Goal: Task Accomplishment & Management: Use online tool/utility

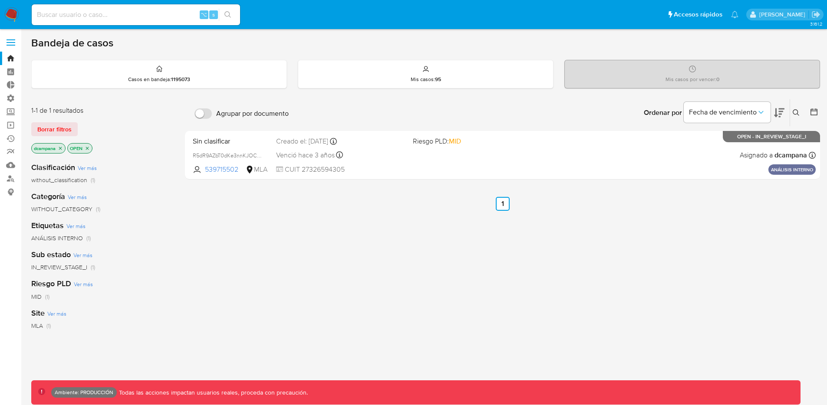
click at [8, 38] on label at bounding box center [11, 42] width 22 height 18
click at [0, 0] on input "checkbox" at bounding box center [0, 0] width 0 height 0
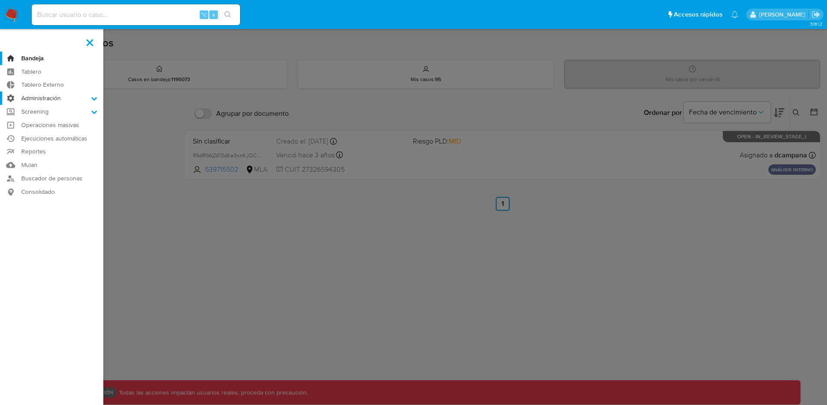
click at [73, 98] on label "Administración" at bounding box center [51, 98] width 103 height 13
click at [0, 0] on input "Administración" at bounding box center [0, 0] width 0 height 0
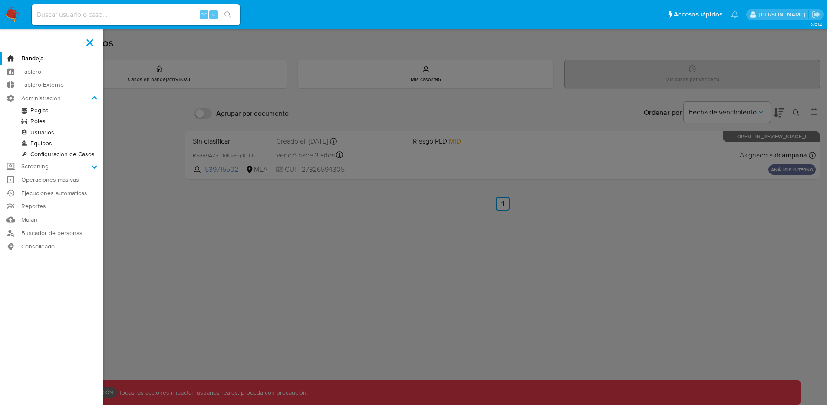
click at [41, 122] on link "Roles" at bounding box center [51, 121] width 103 height 11
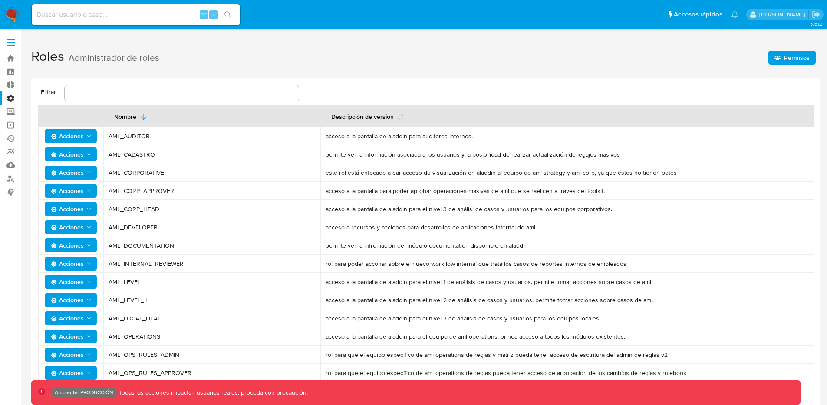
click at [794, 59] on span "Permisos" at bounding box center [797, 58] width 26 height 14
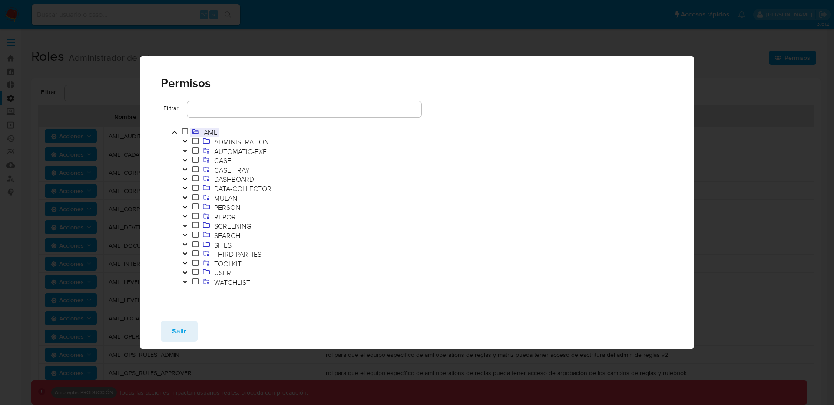
click at [208, 131] on span "AML" at bounding box center [210, 133] width 18 height 10
click at [211, 138] on span "ADMINISTRATION" at bounding box center [236, 143] width 70 height 10
click at [216, 151] on span "AUTOMATIC-EXE" at bounding box center [240, 152] width 57 height 10
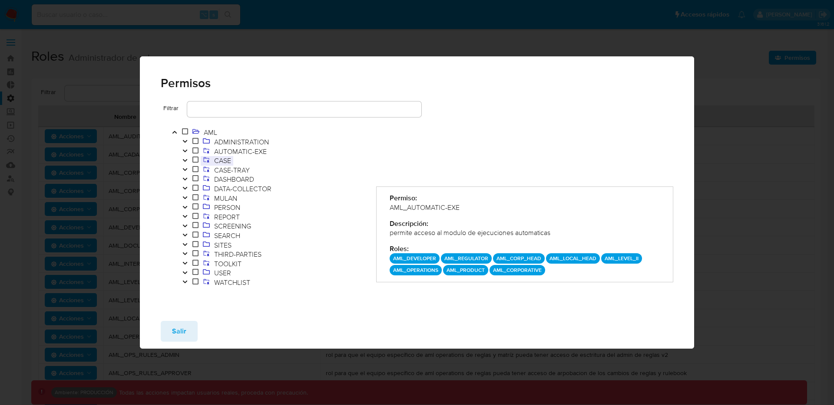
click at [232, 162] on span "CASE" at bounding box center [222, 161] width 21 height 10
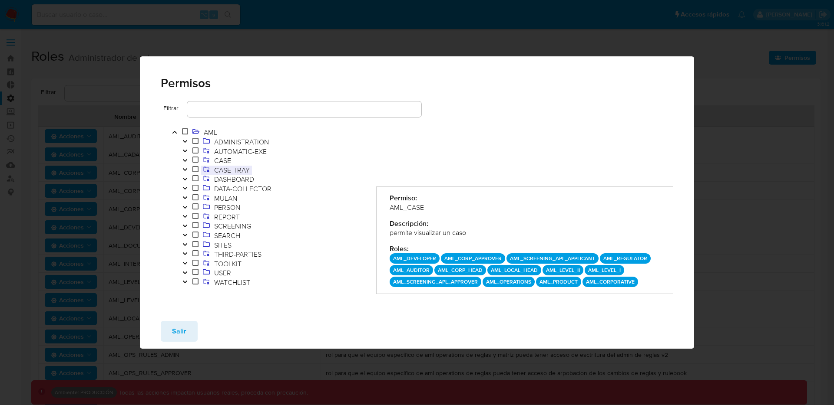
click at [243, 170] on span "CASE-TRAY" at bounding box center [232, 170] width 40 height 10
click at [232, 177] on span "DASHBOARD" at bounding box center [234, 180] width 44 height 10
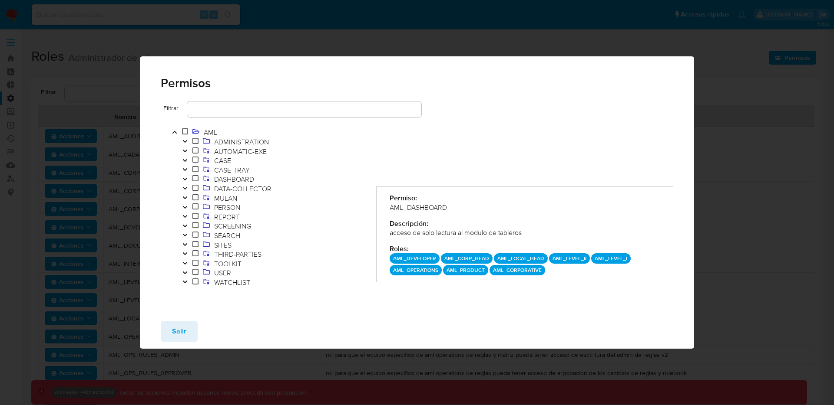
click at [186, 178] on icon "Toggle" at bounding box center [184, 179] width 4 height 3
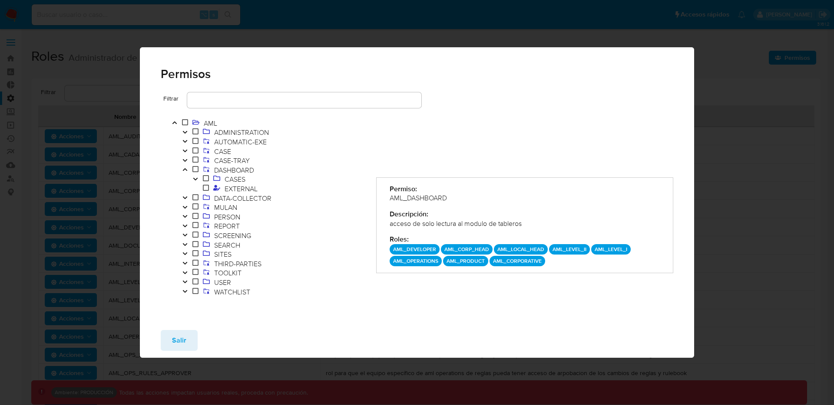
click at [192, 180] on icon "Toggle" at bounding box center [195, 179] width 6 height 5
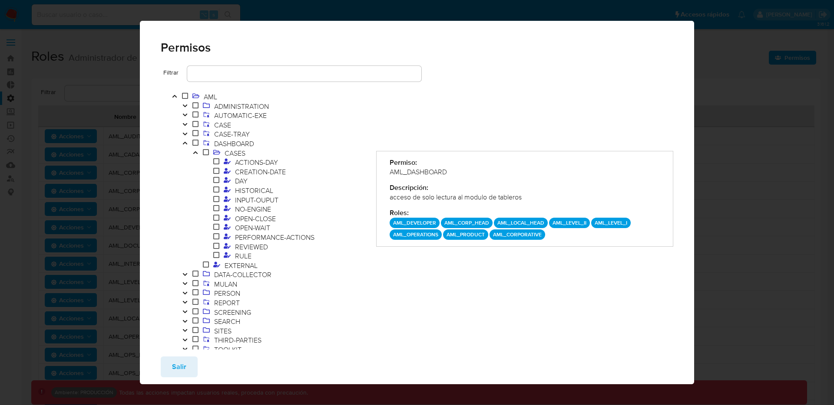
click at [185, 141] on icon "Toggle" at bounding box center [185, 143] width 6 height 5
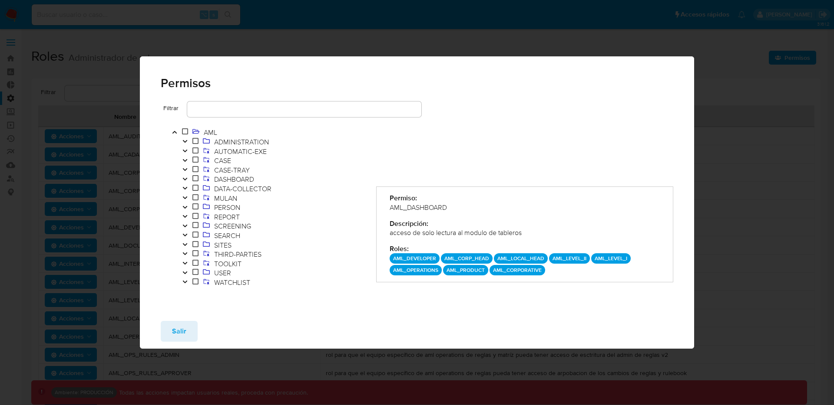
click at [188, 273] on icon "Toggle" at bounding box center [185, 272] width 6 height 5
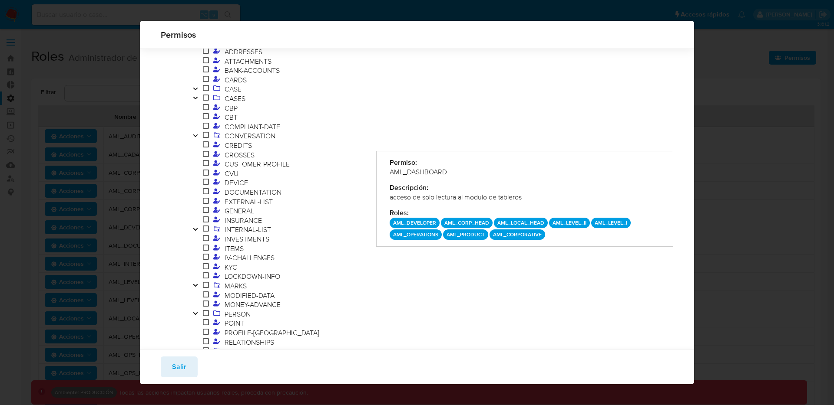
scroll to position [189, 0]
click at [204, 283] on icon at bounding box center [206, 283] width 6 height 7
click at [201, 282] on span at bounding box center [206, 284] width 10 height 10
click at [196, 283] on icon "Toggle" at bounding box center [195, 283] width 6 height 5
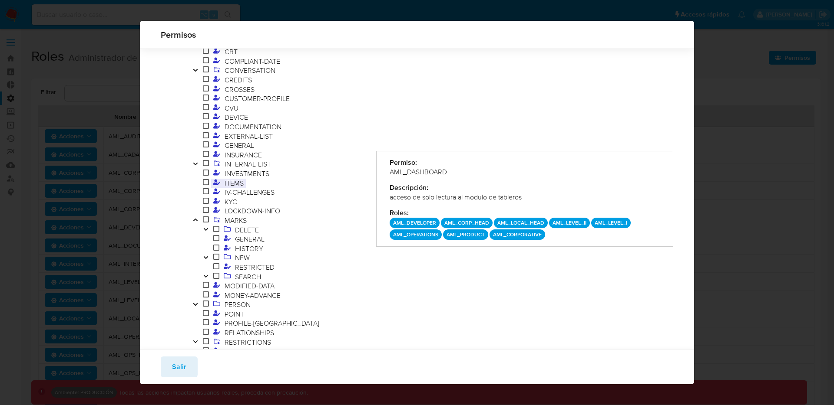
scroll to position [256, 0]
click at [237, 229] on span "DELETE" at bounding box center [247, 227] width 28 height 10
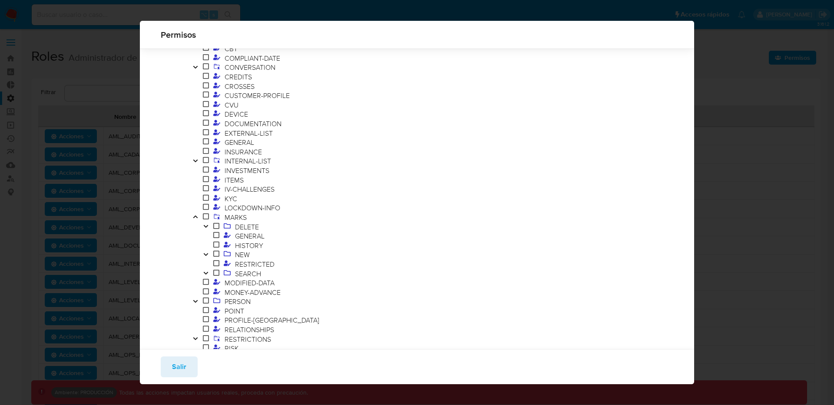
click at [209, 225] on button "Toggle" at bounding box center [206, 228] width 10 height 10
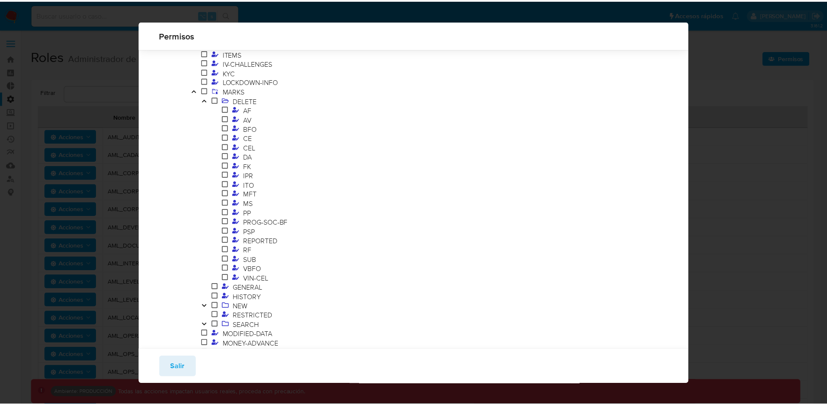
scroll to position [376, 0]
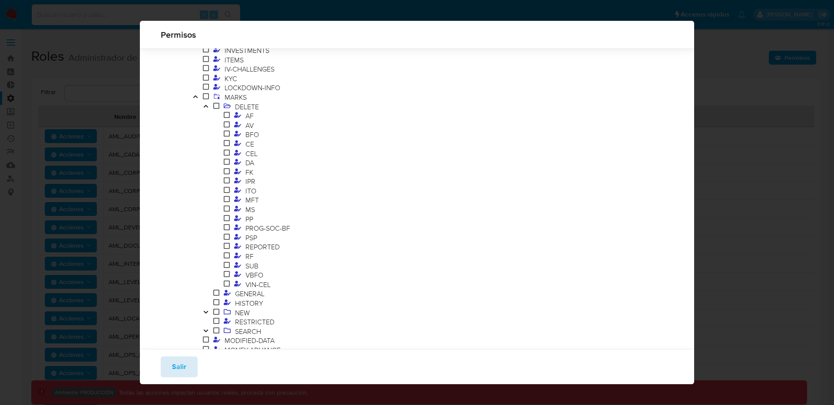
click at [181, 369] on span "Salir" at bounding box center [179, 367] width 14 height 19
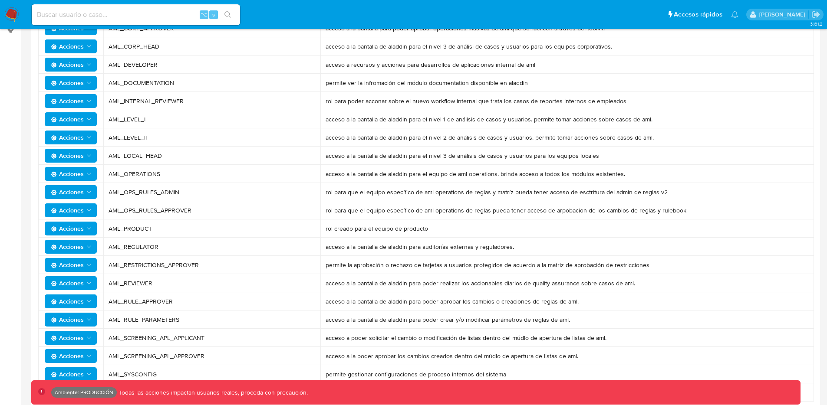
scroll to position [0, 0]
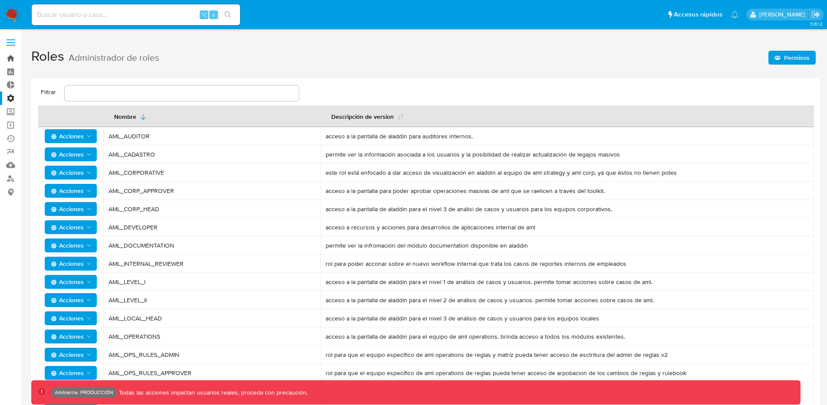
click at [14, 59] on link "Bandeja" at bounding box center [51, 58] width 103 height 13
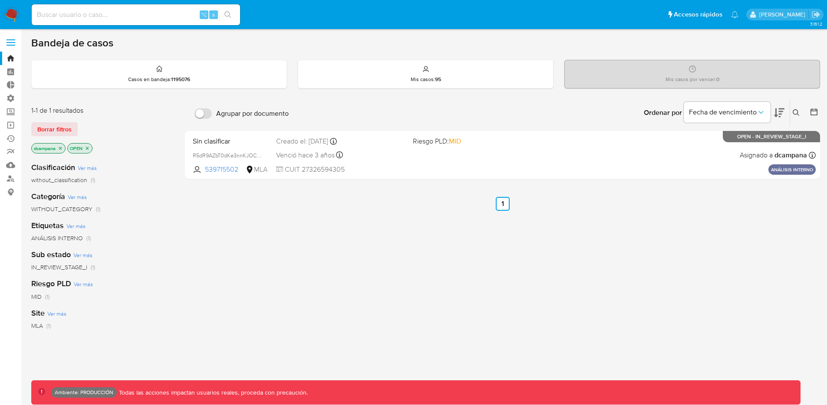
click at [3, 47] on label at bounding box center [11, 42] width 22 height 18
click at [0, 0] on input "checkbox" at bounding box center [0, 0] width 0 height 0
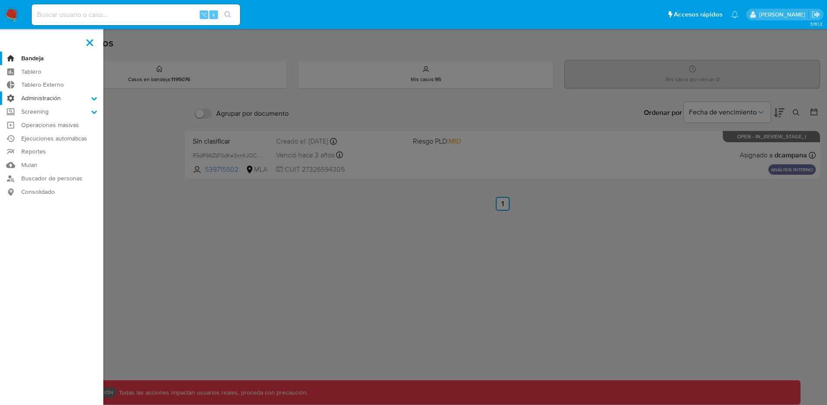
click at [45, 99] on label "Administración" at bounding box center [51, 98] width 103 height 13
click at [0, 0] on input "Administración" at bounding box center [0, 0] width 0 height 0
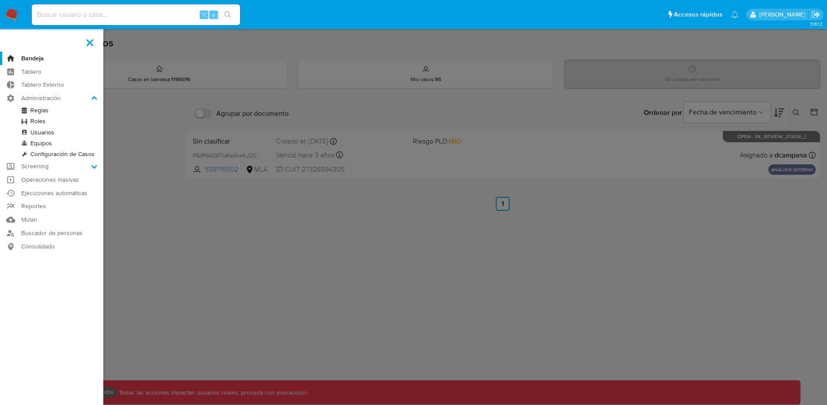
click at [45, 113] on link "Reglas" at bounding box center [51, 110] width 103 height 11
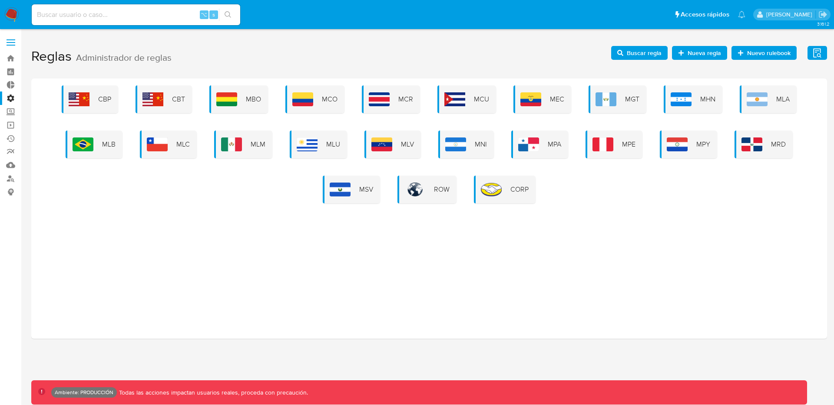
click at [681, 55] on icon "button" at bounding box center [680, 52] width 5 height 5
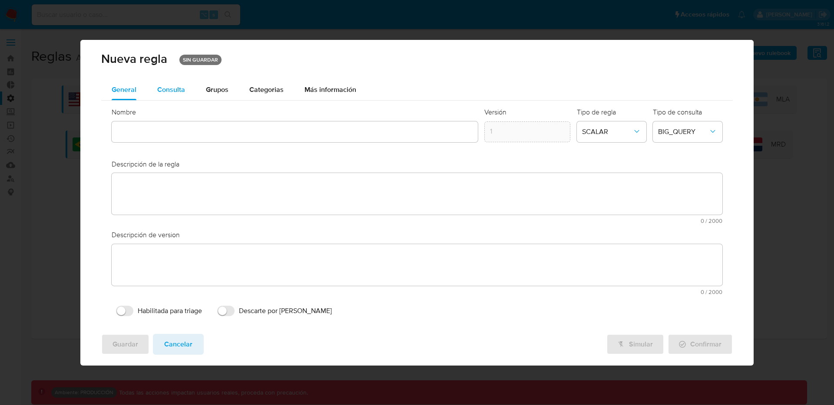
click at [186, 90] on button "Consulta" at bounding box center [171, 89] width 49 height 21
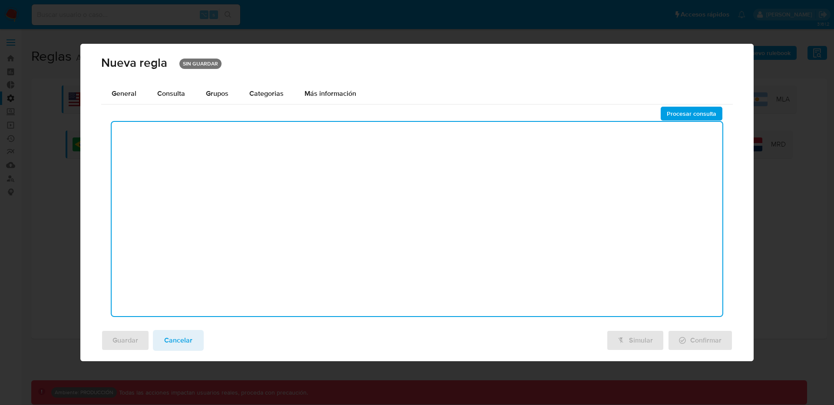
click at [188, 151] on textarea at bounding box center [417, 219] width 610 height 194
type textarea "select * from tabla"
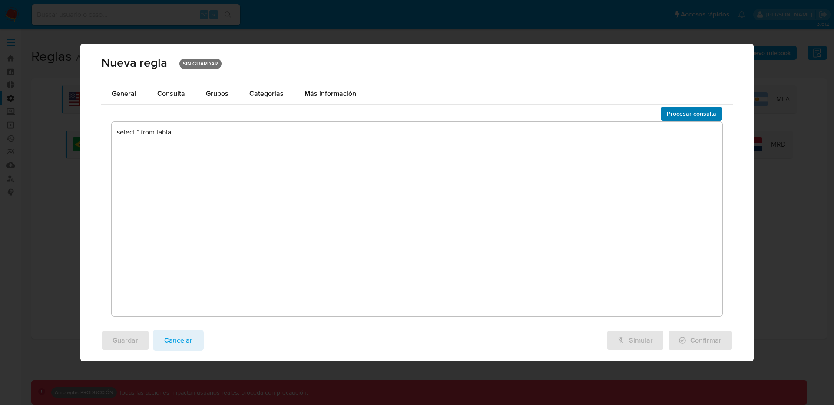
click at [689, 116] on span "Procesar consulta" at bounding box center [690, 114] width 49 height 12
